Goal: Information Seeking & Learning: Check status

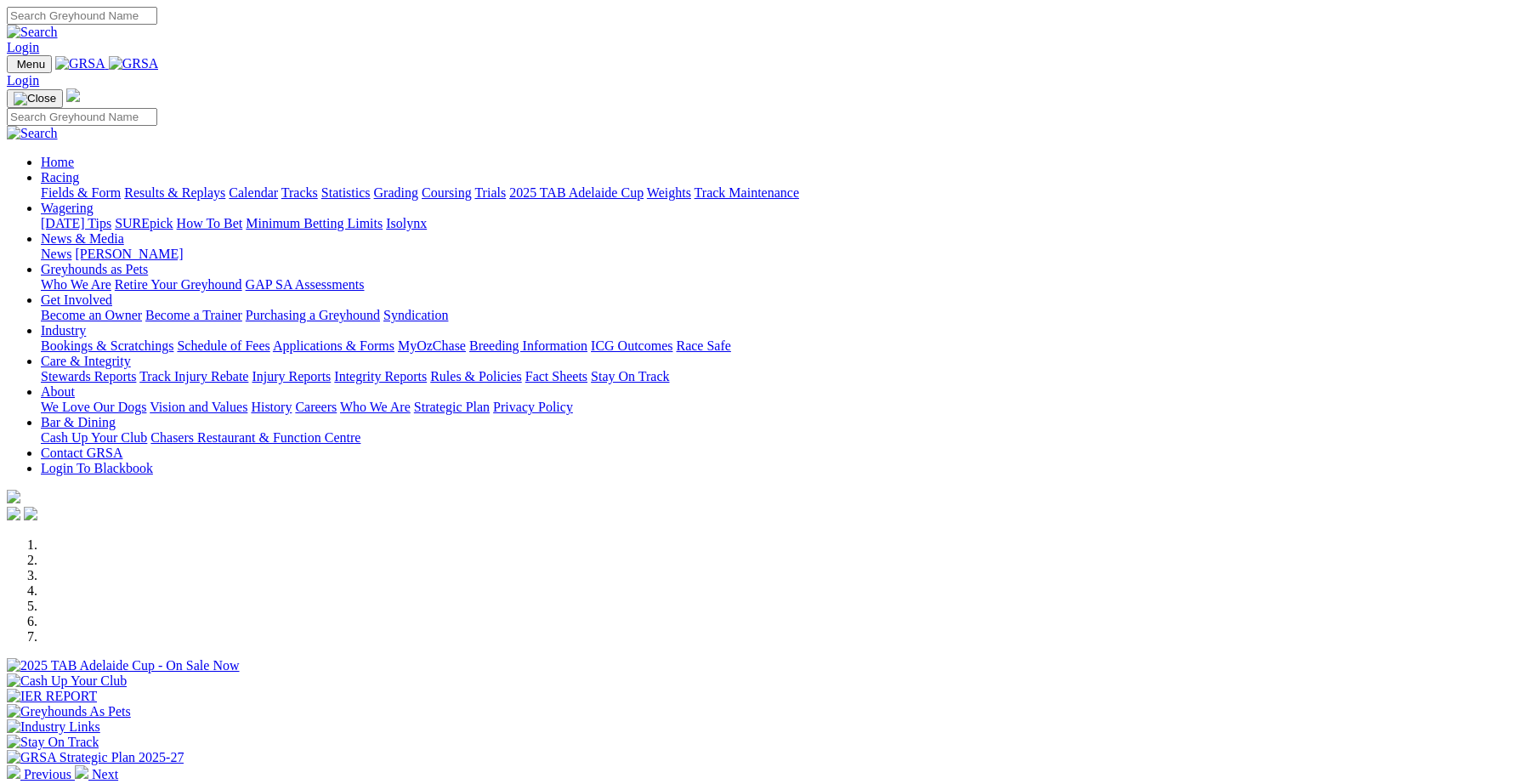
scroll to position [470, 0]
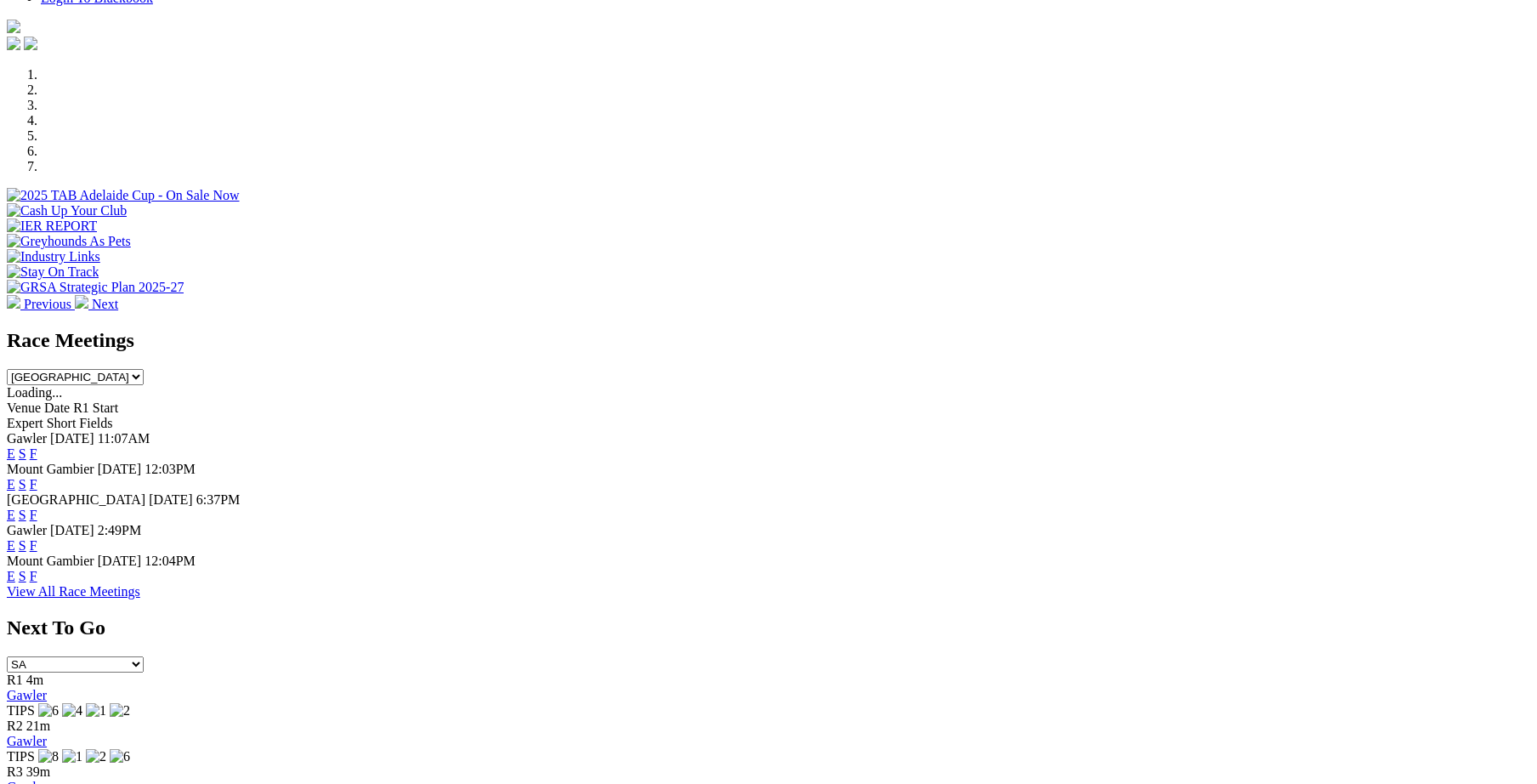
click at [38, 508] on link "F" at bounding box center [34, 515] width 8 height 15
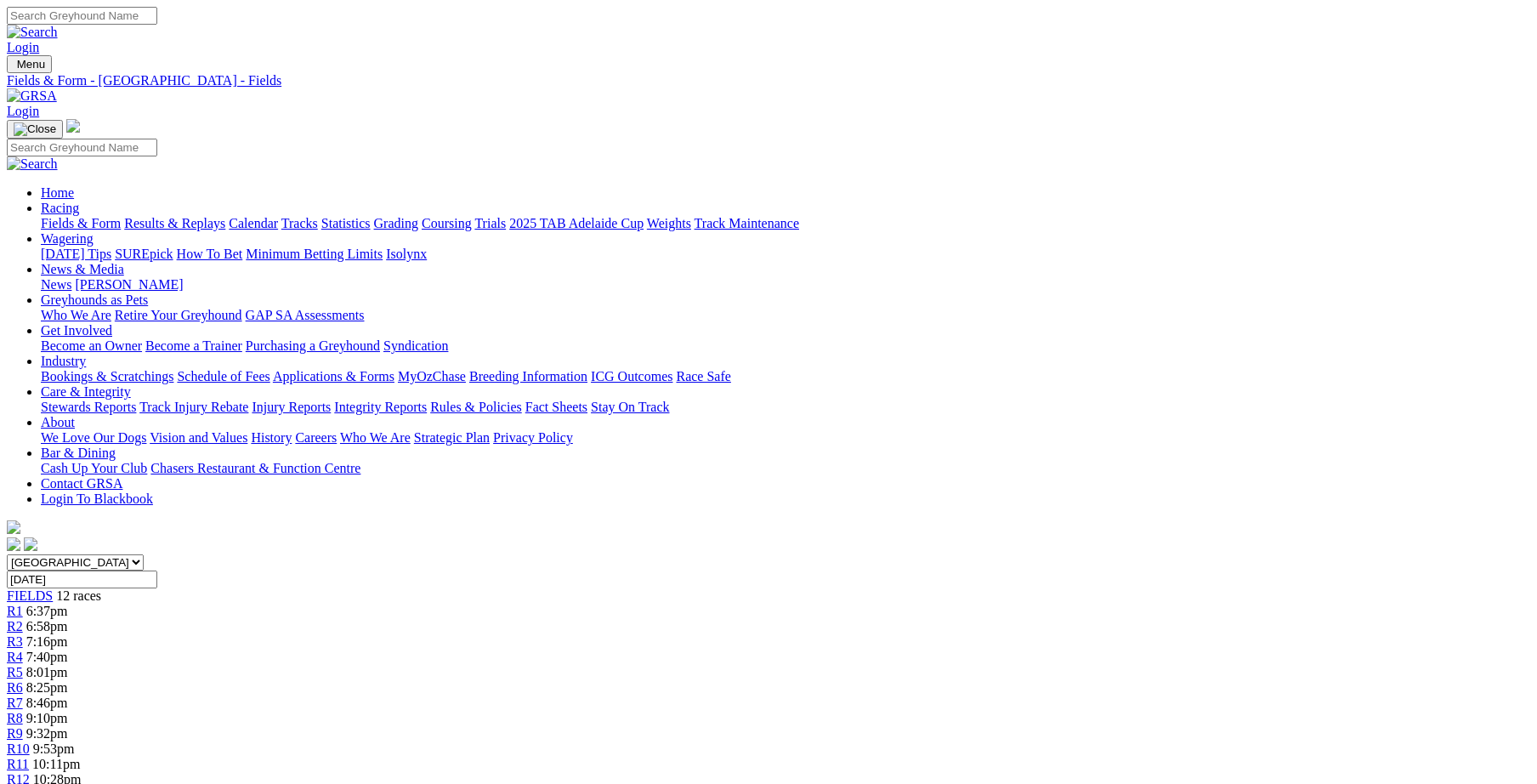
click at [426, 399] on link "Integrity Reports" at bounding box center [381, 406] width 93 height 15
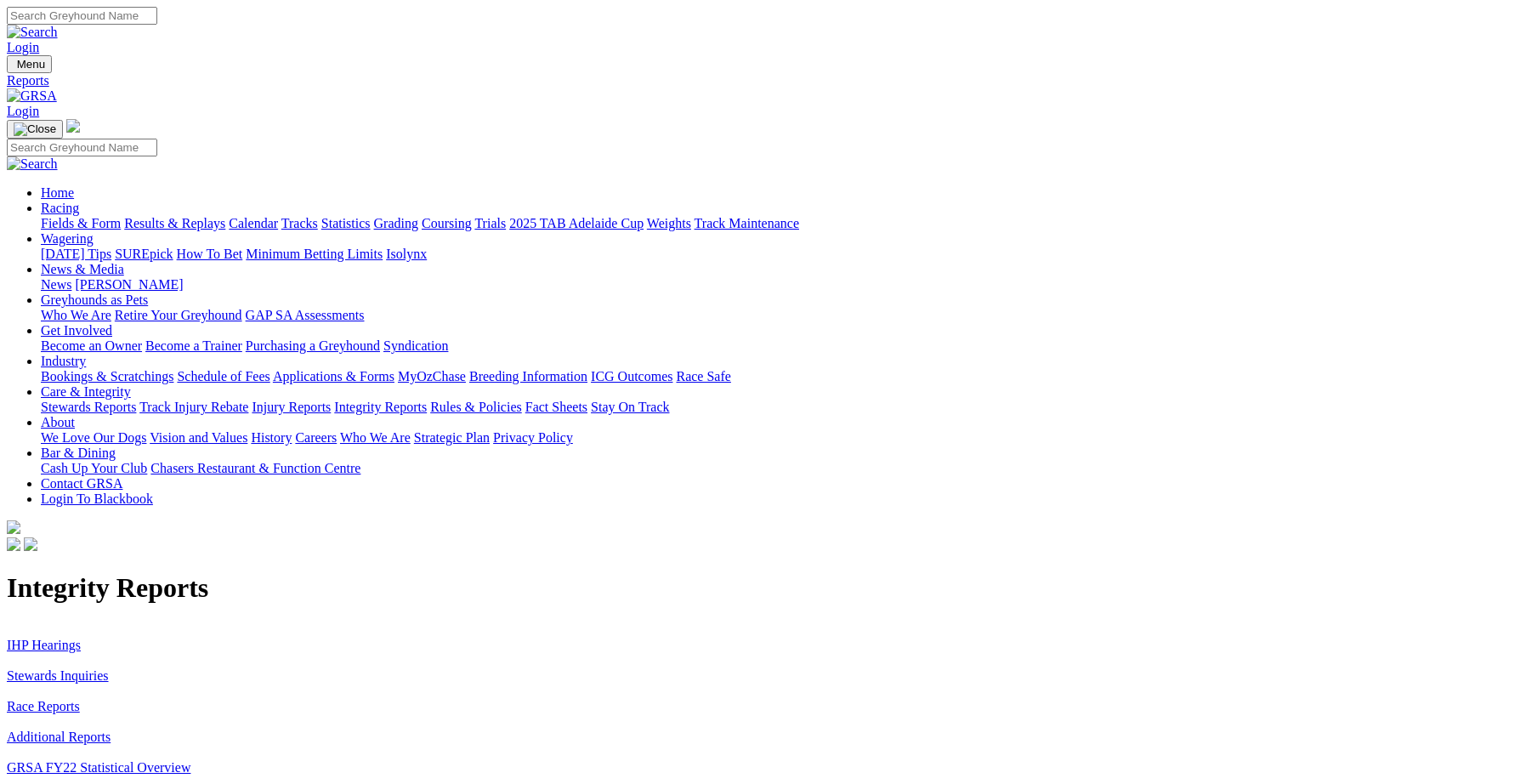
click at [109, 668] on link "Stewards Inquiries" at bounding box center [57, 674] width 102 height 15
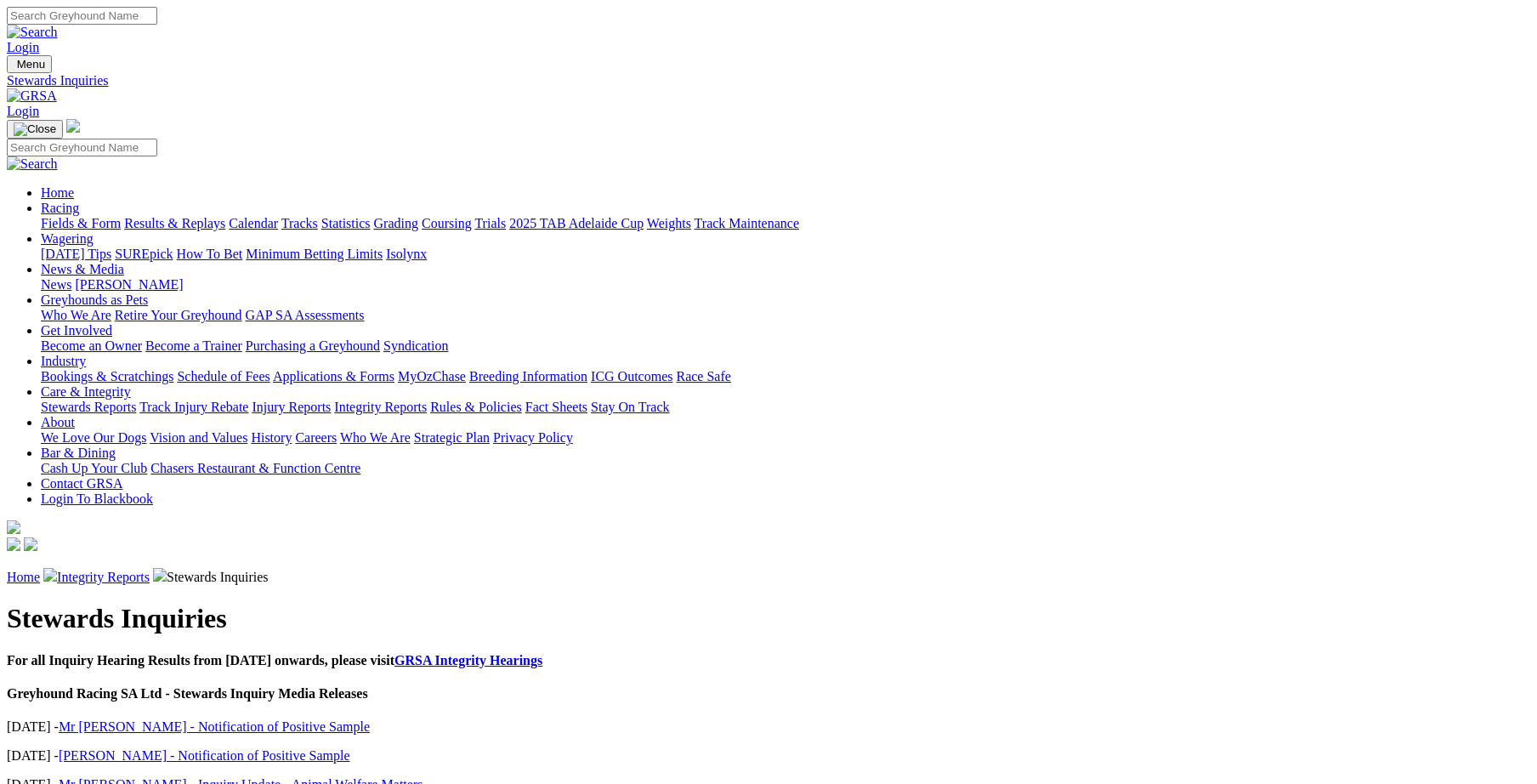
click at [149, 570] on link "Integrity Reports" at bounding box center [104, 577] width 93 height 15
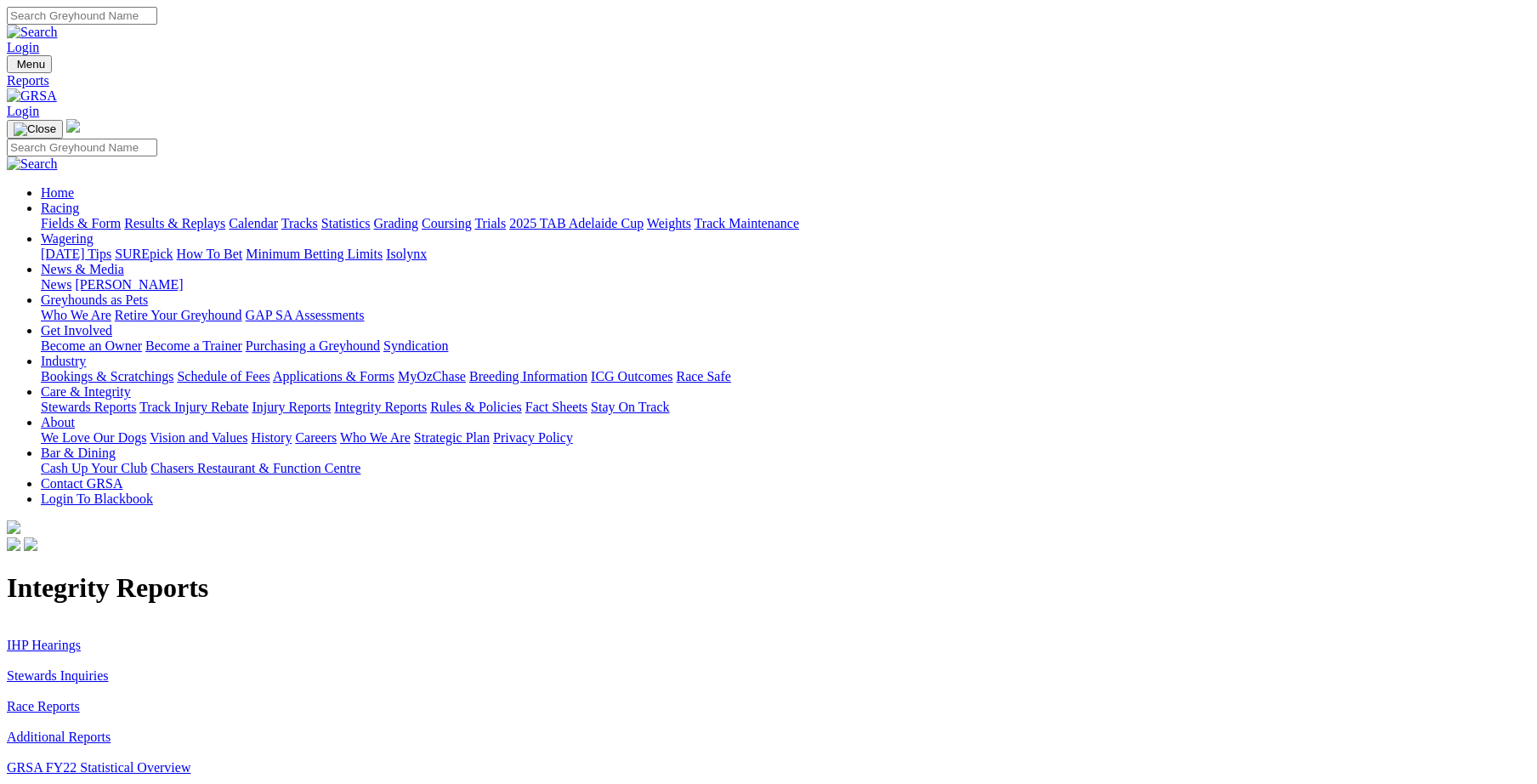
click at [80, 638] on link "IHP Hearings" at bounding box center [44, 644] width 74 height 15
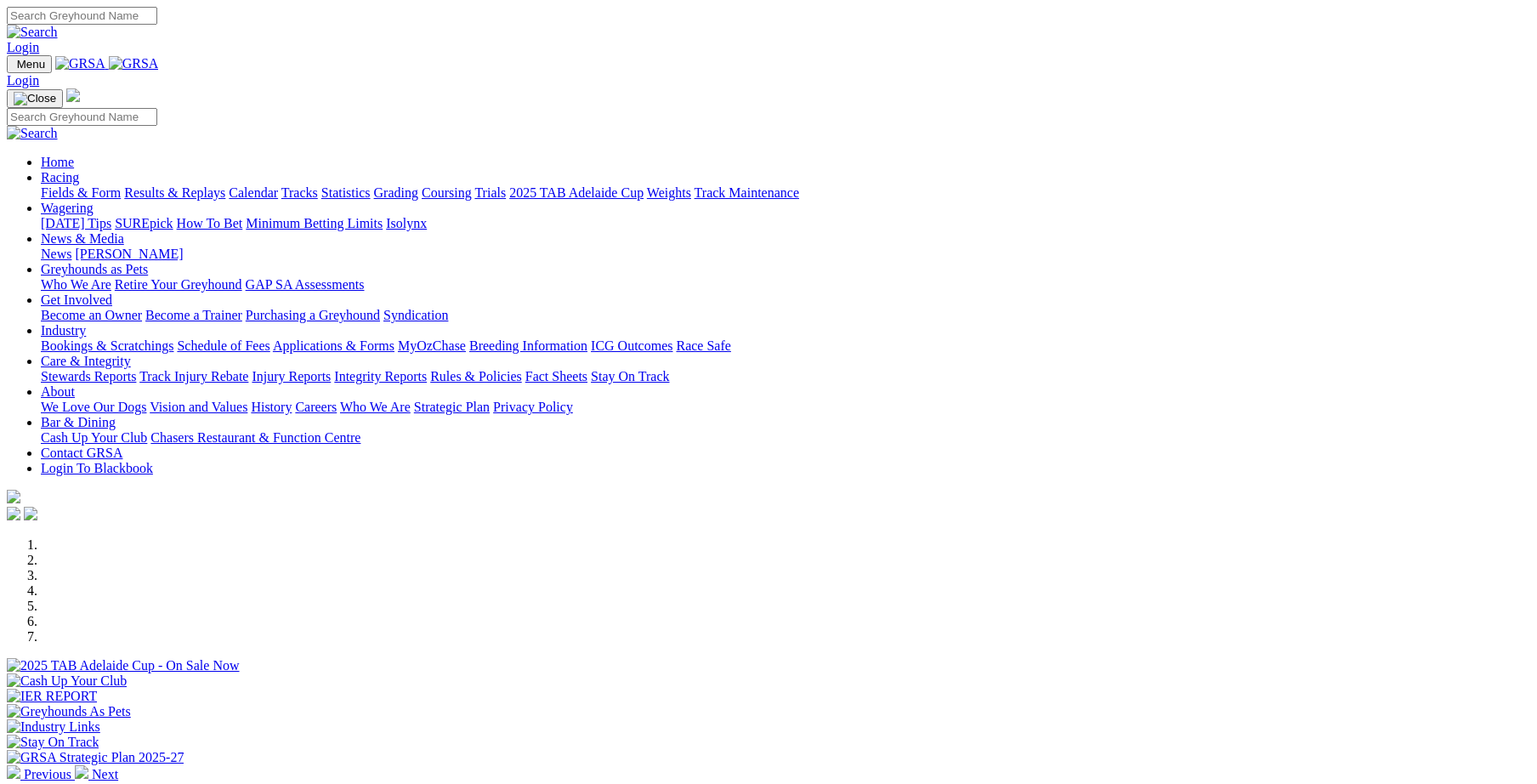
click at [225, 185] on link "Results & Replays" at bounding box center [174, 192] width 101 height 15
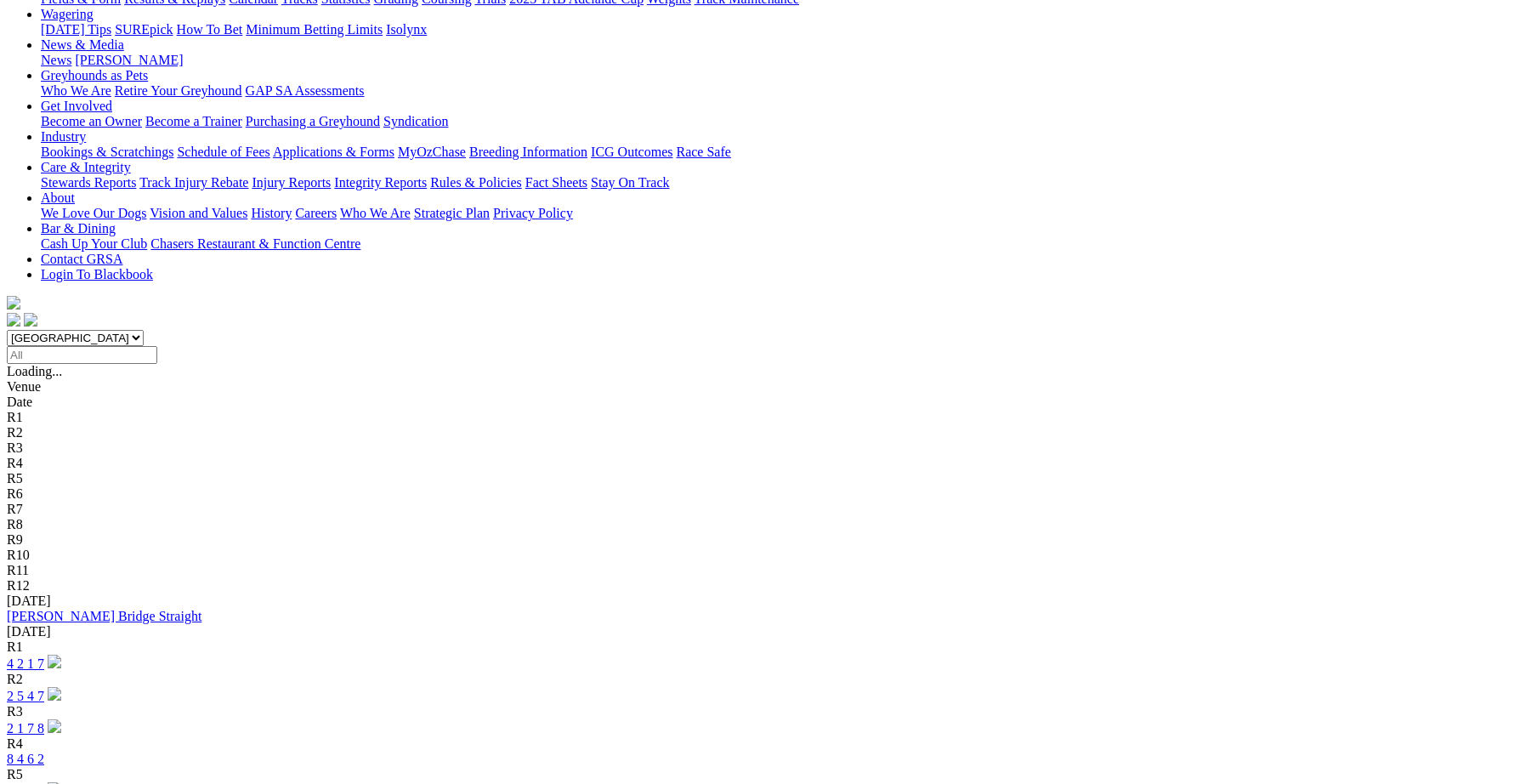
scroll to position [235, 0]
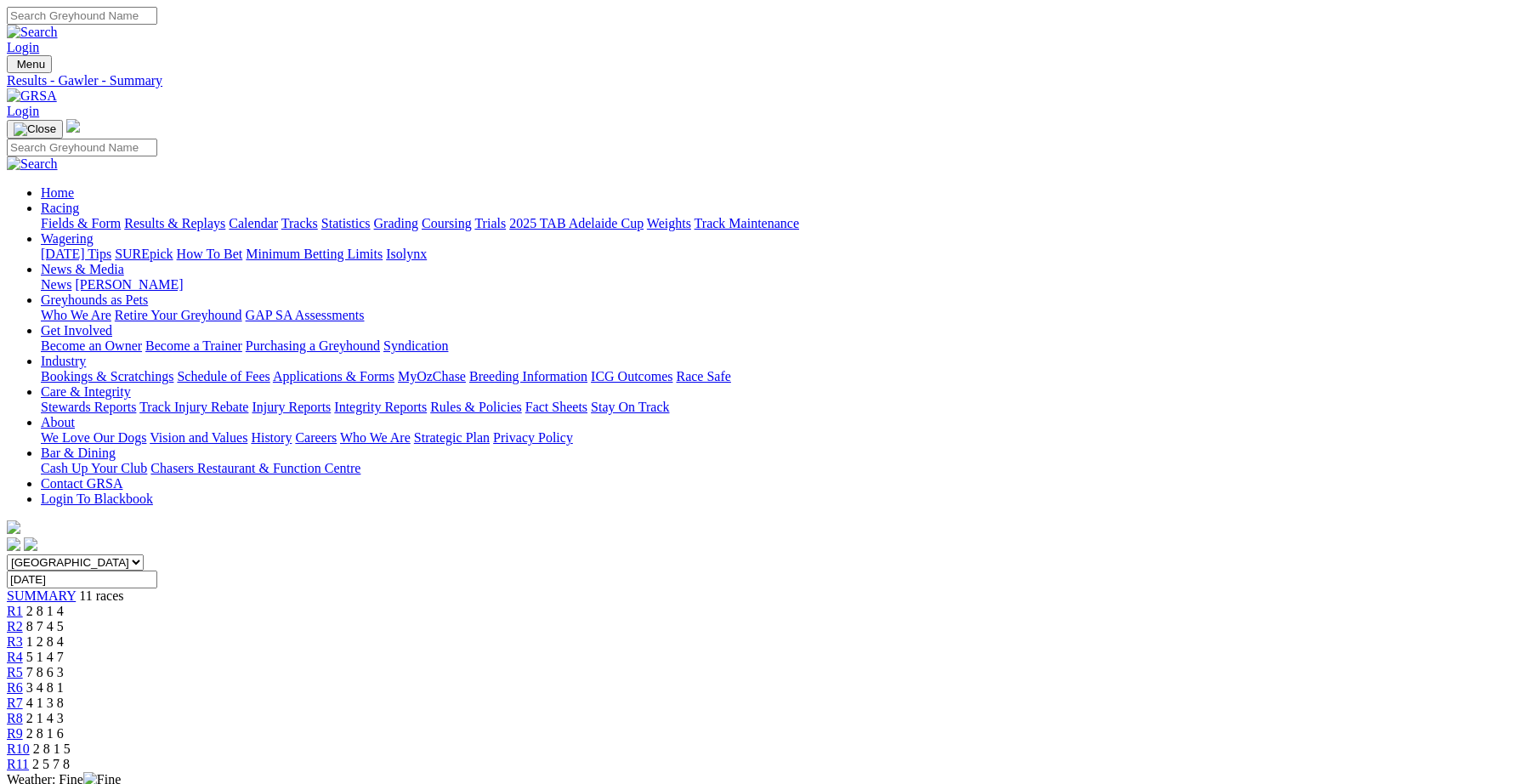
click at [23, 710] on span "R8" at bounding box center [15, 717] width 16 height 15
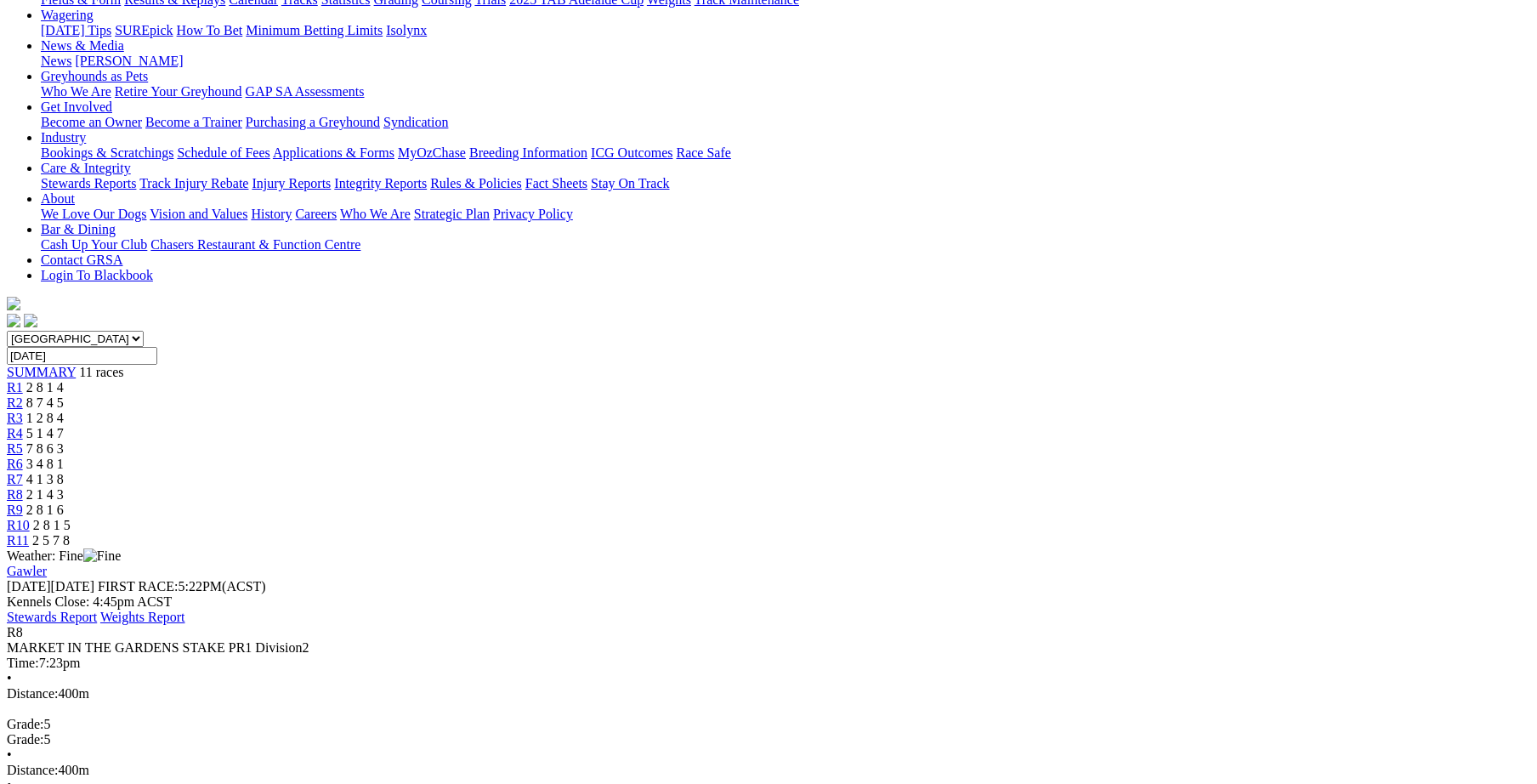
scroll to position [235, 0]
